Goal: Information Seeking & Learning: Find specific page/section

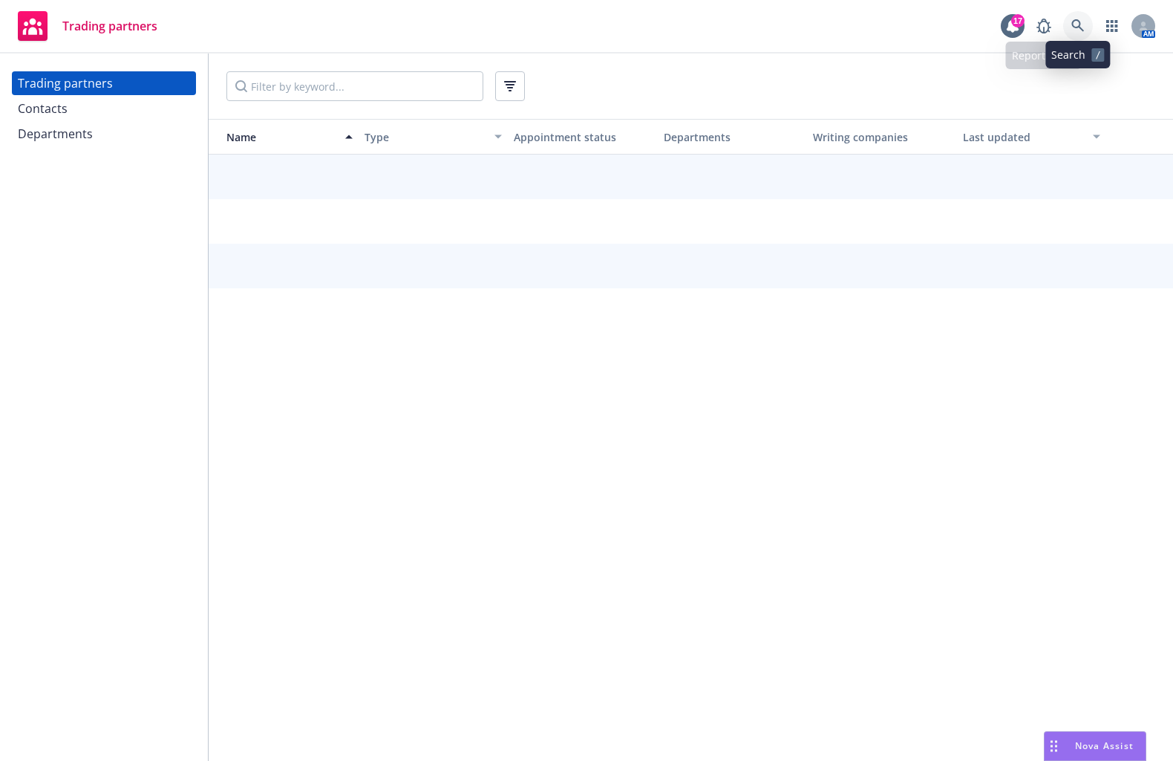
click at [1073, 27] on icon at bounding box center [1078, 25] width 13 height 13
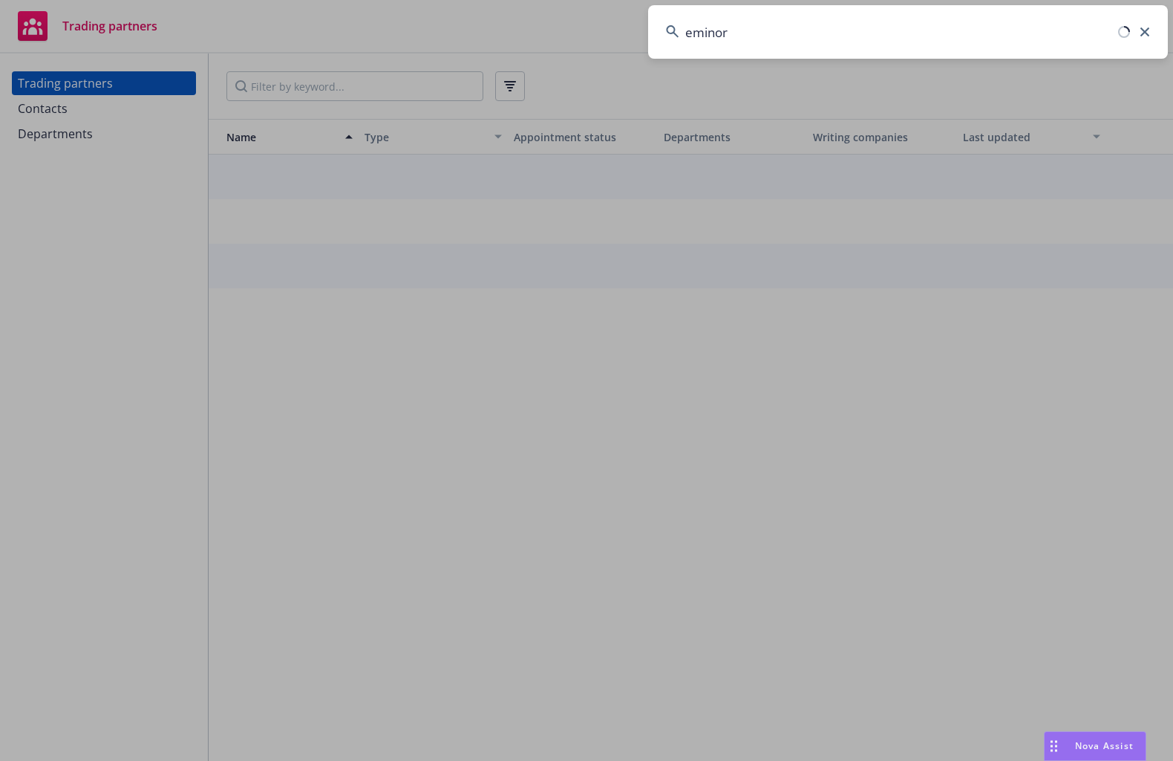
type input "eminor"
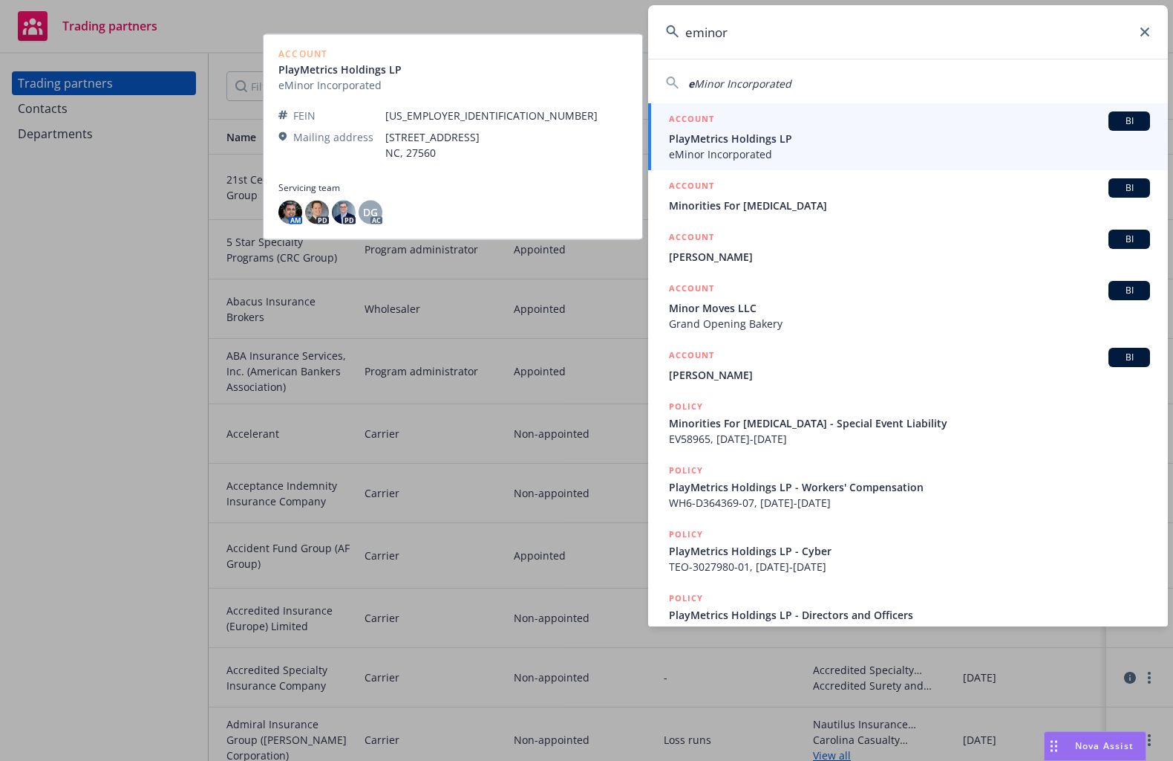
click at [844, 145] on span "PlayMetrics Holdings LP" at bounding box center [909, 139] width 481 height 16
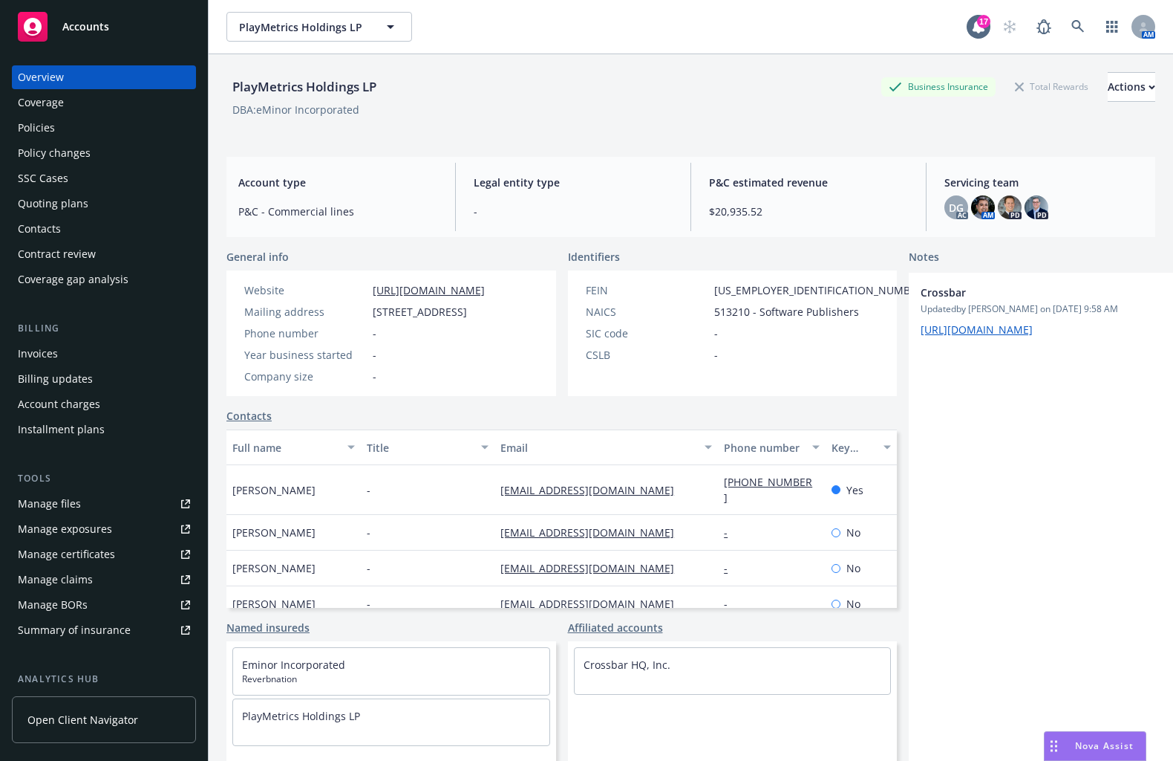
click at [52, 126] on div "Policies" at bounding box center [36, 128] width 37 height 24
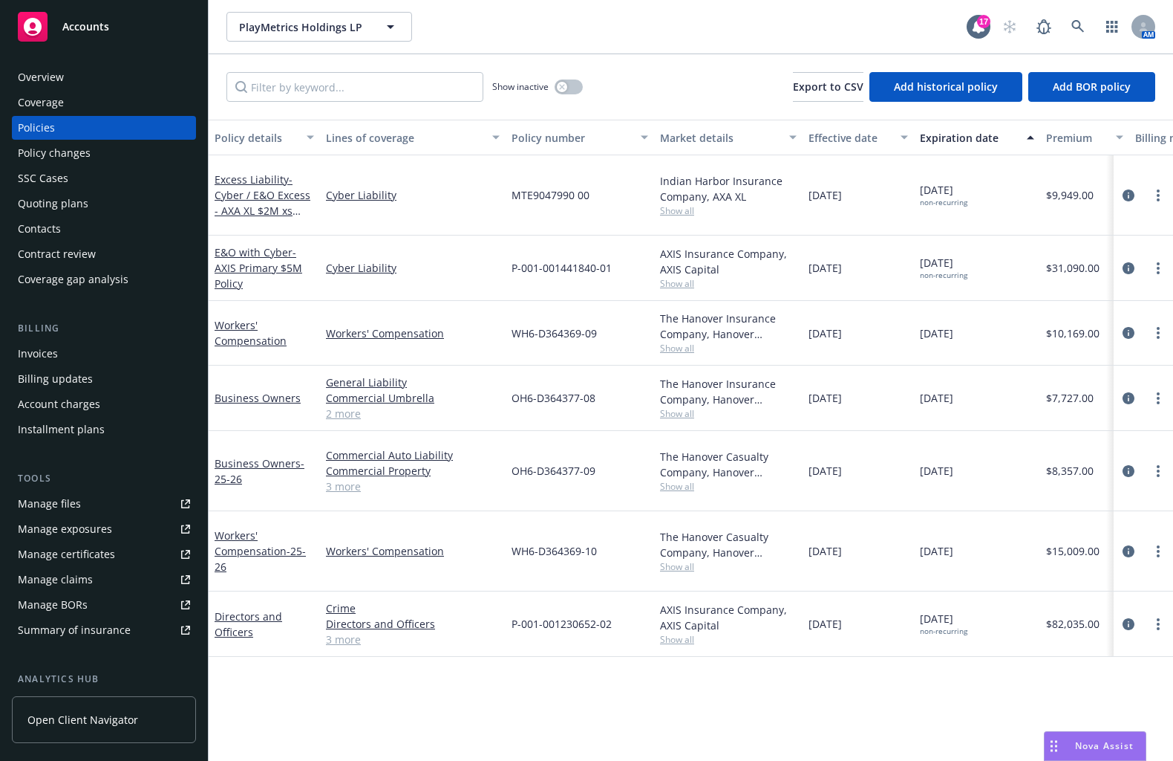
click at [80, 76] on div "Overview" at bounding box center [104, 77] width 172 height 24
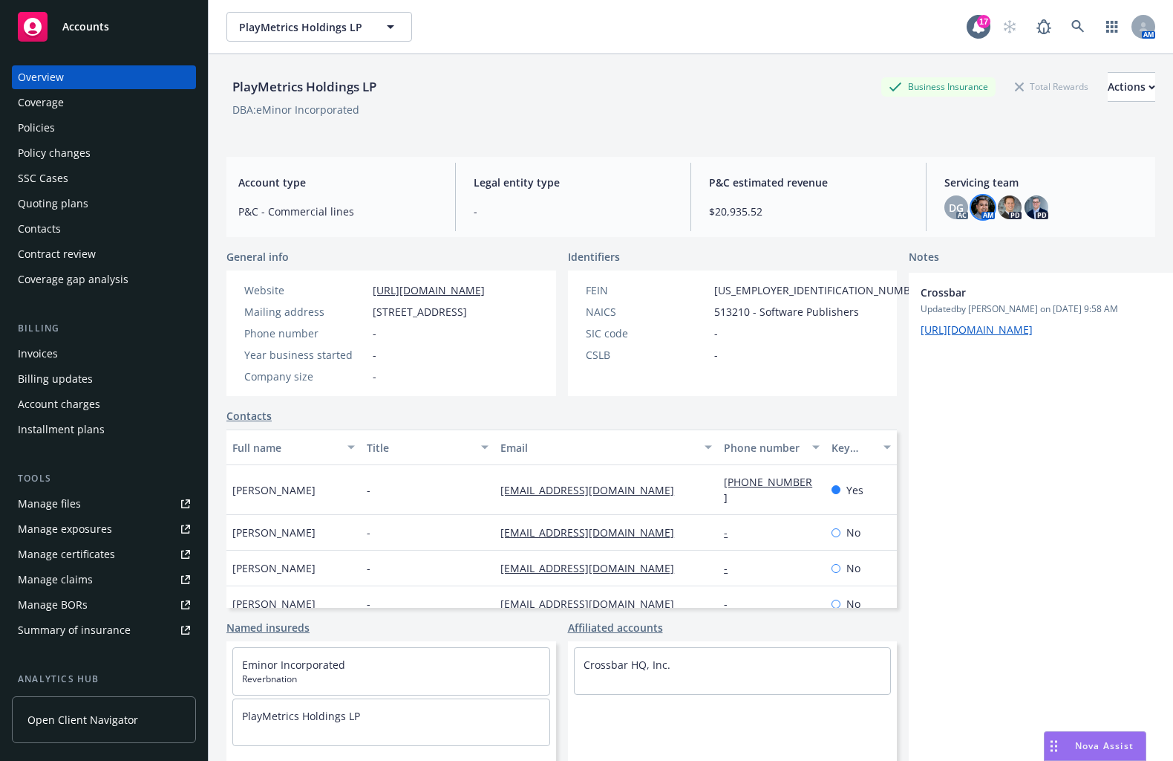
click at [971, 205] on img at bounding box center [983, 207] width 24 height 24
click at [967, 173] on div "Servicing team DG AC AM PD PD" at bounding box center [1044, 197] width 223 height 68
click at [948, 198] on div "DG" at bounding box center [957, 207] width 24 height 24
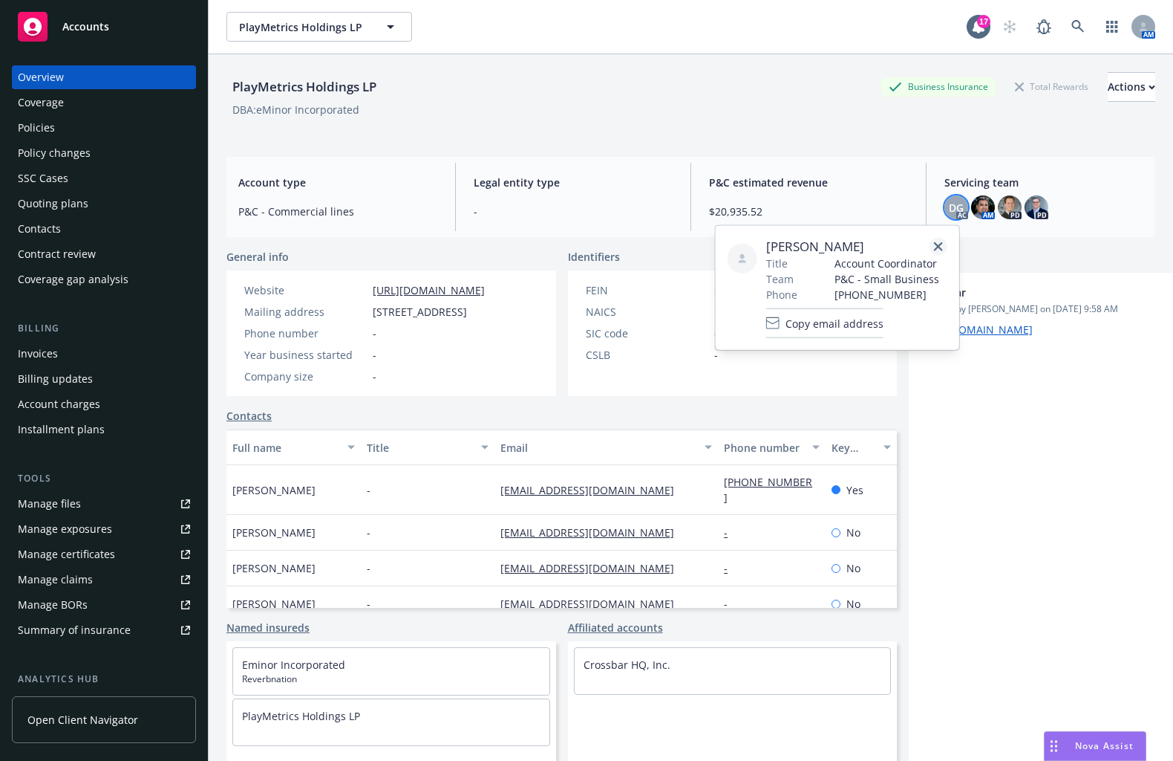
click at [940, 242] on icon "close" at bounding box center [938, 246] width 9 height 9
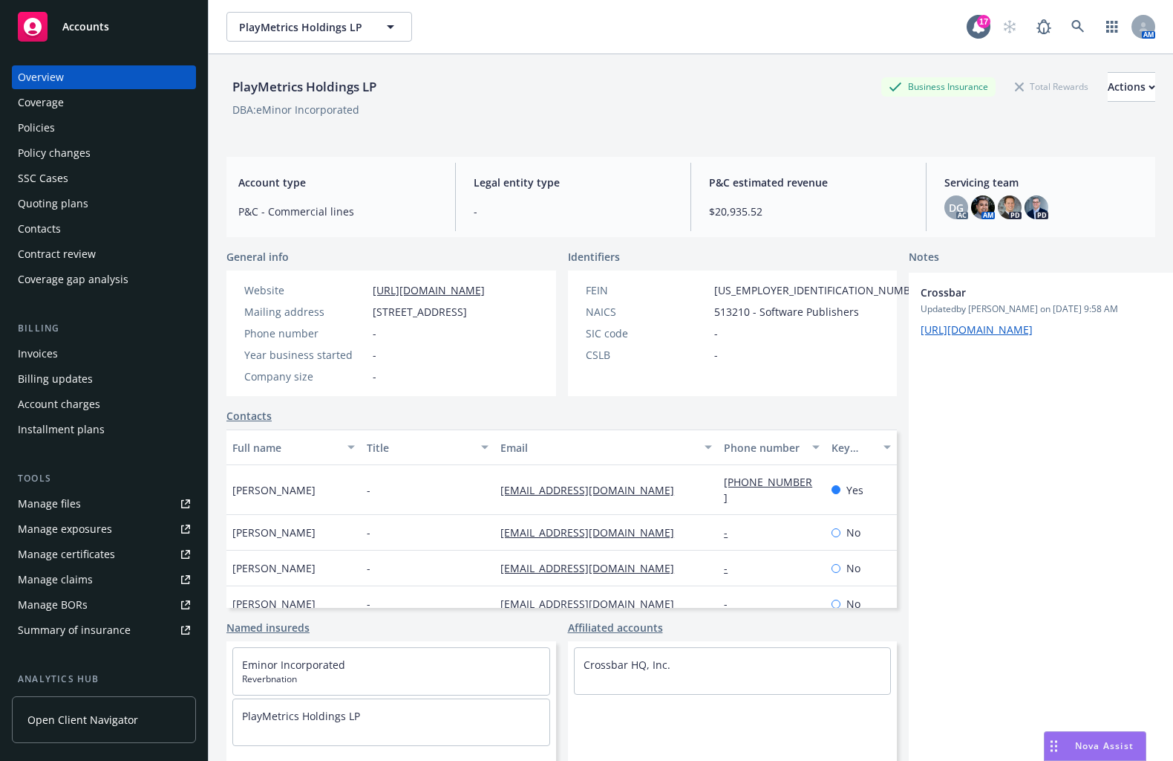
click at [105, 131] on div "Policies" at bounding box center [104, 128] width 172 height 24
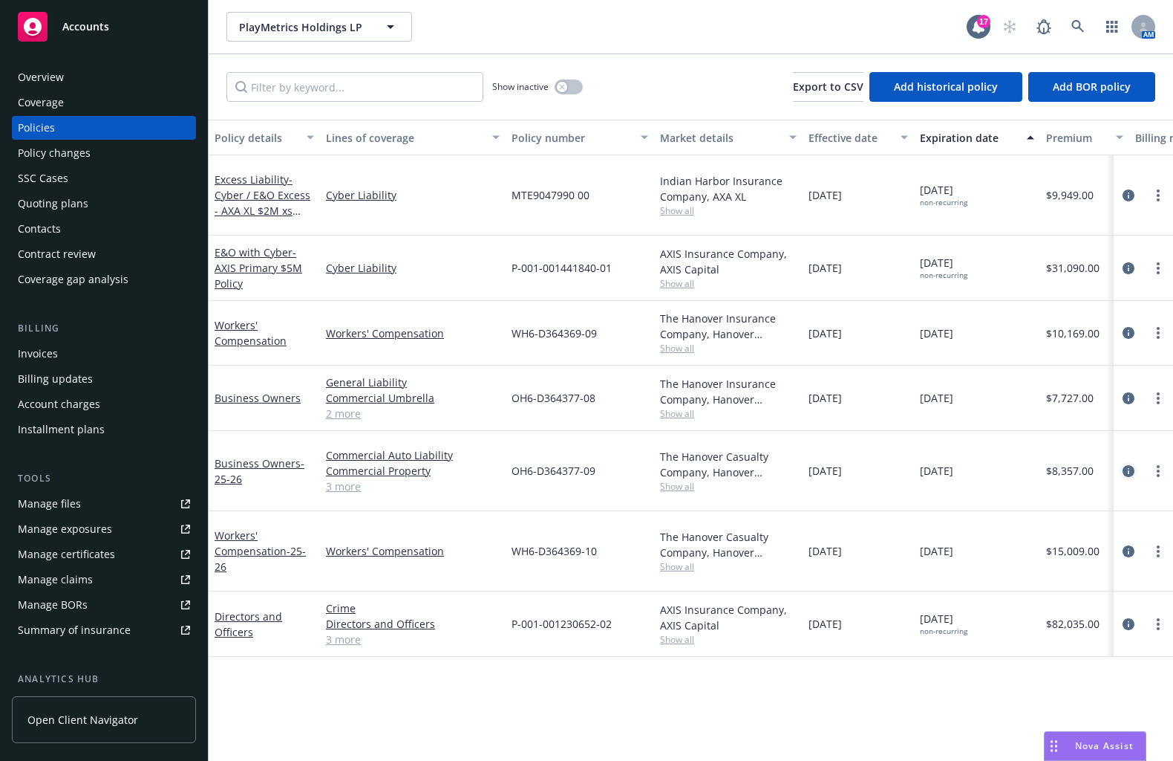
click at [1124, 472] on icon "circleInformation" at bounding box center [1129, 471] width 12 height 12
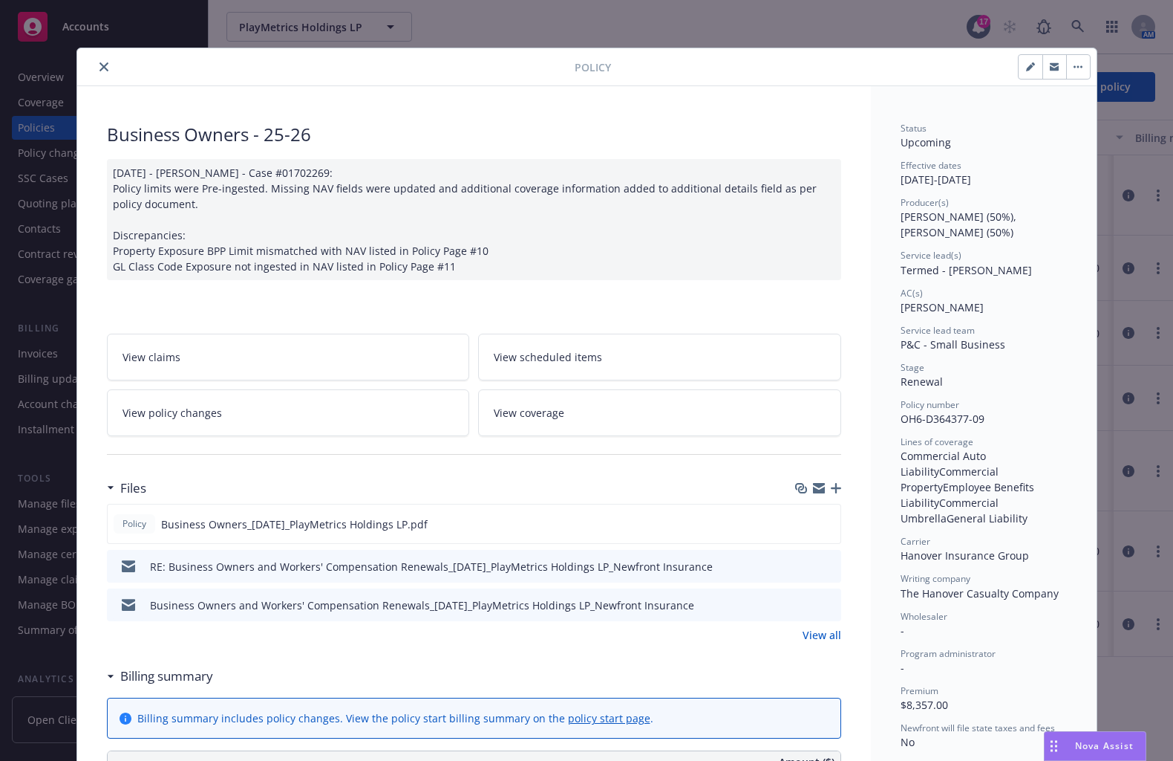
scroll to position [74, 0]
